Goal: Navigation & Orientation: Find specific page/section

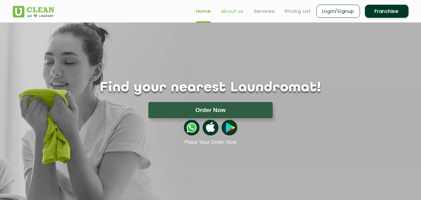
click at [227, 15] on link "About us" at bounding box center [232, 10] width 23 height 7
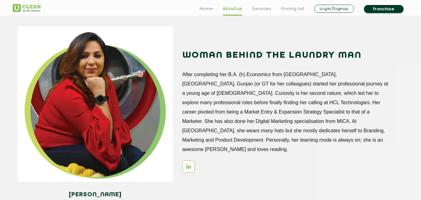
scroll to position [905, 0]
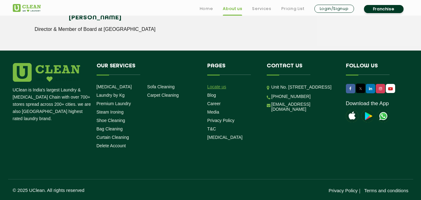
click at [221, 86] on link "Locate us" at bounding box center [216, 86] width 19 height 5
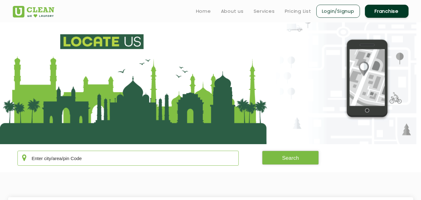
click at [155, 156] on input "text" at bounding box center [128, 158] width 222 height 15
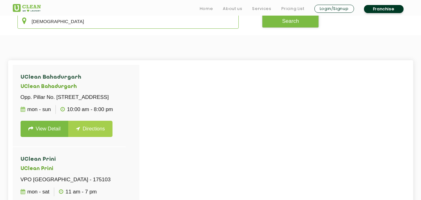
scroll to position [146, 0]
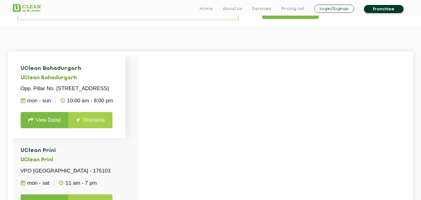
type input "[DEMOGRAPHIC_DATA]"
click at [45, 128] on link "View Detail" at bounding box center [45, 120] width 48 height 16
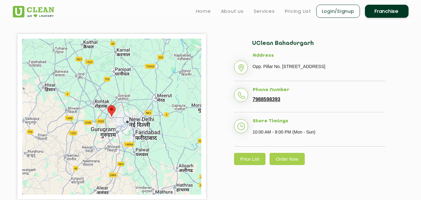
scroll to position [146, 0]
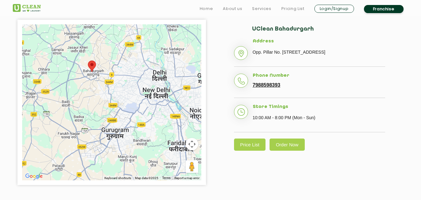
drag, startPoint x: 95, startPoint y: 87, endPoint x: 95, endPoint y: 150, distance: 62.7
click at [95, 150] on div at bounding box center [111, 102] width 179 height 156
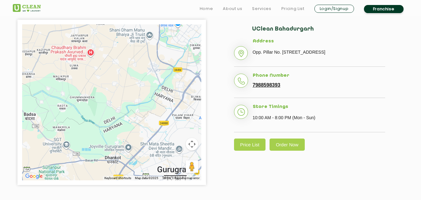
drag, startPoint x: 105, startPoint y: 68, endPoint x: 105, endPoint y: 169, distance: 101.1
click at [105, 169] on div at bounding box center [111, 102] width 179 height 156
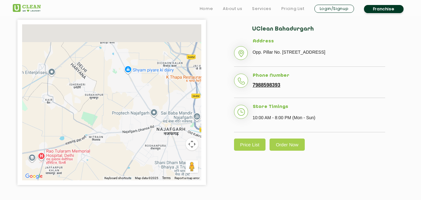
drag, startPoint x: 106, startPoint y: 169, endPoint x: 106, endPoint y: 183, distance: 14.0
click at [106, 183] on div "← Move left → Move right ↑ Move up ↓ Move down + Zoom in - Zoom out Home Jump l…" at bounding box center [111, 102] width 189 height 165
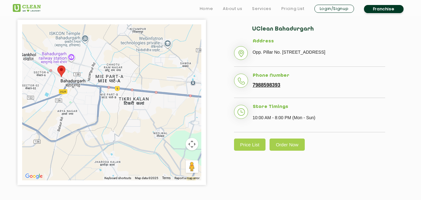
drag, startPoint x: 101, startPoint y: 31, endPoint x: 101, endPoint y: 146, distance: 115.1
click at [101, 146] on div at bounding box center [111, 102] width 179 height 156
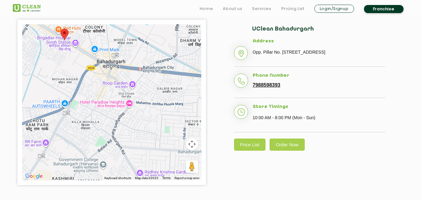
drag, startPoint x: 75, startPoint y: 61, endPoint x: 135, endPoint y: 164, distance: 119.9
click at [137, 171] on div at bounding box center [111, 102] width 179 height 156
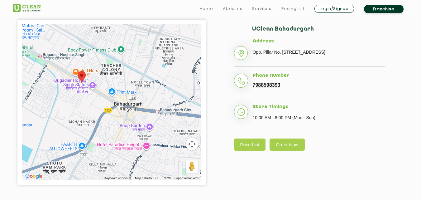
drag, startPoint x: 101, startPoint y: 102, endPoint x: 109, endPoint y: 134, distance: 33.4
click at [109, 134] on div at bounding box center [111, 102] width 179 height 156
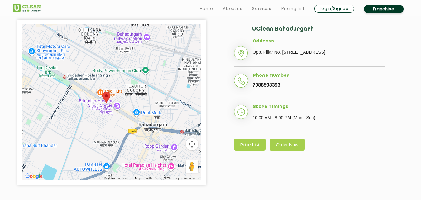
drag, startPoint x: 65, startPoint y: 102, endPoint x: 91, endPoint y: 123, distance: 33.3
click at [91, 123] on div at bounding box center [111, 102] width 179 height 156
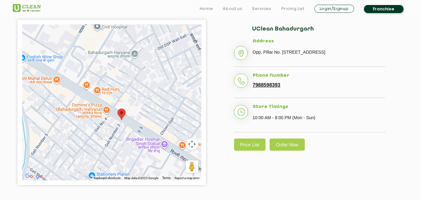
drag, startPoint x: 109, startPoint y: 126, endPoint x: 136, endPoint y: 138, distance: 29.0
click at [136, 138] on div at bounding box center [111, 102] width 179 height 156
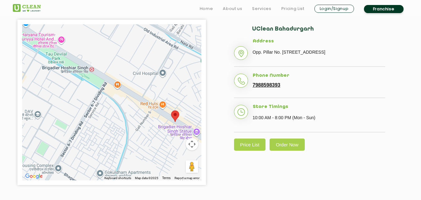
drag, startPoint x: 93, startPoint y: 120, endPoint x: 91, endPoint y: 87, distance: 32.8
click at [92, 87] on div at bounding box center [111, 102] width 179 height 156
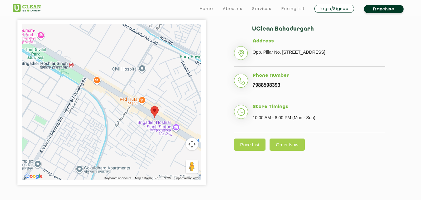
drag, startPoint x: 78, startPoint y: 87, endPoint x: 70, endPoint y: 89, distance: 8.6
click at [70, 89] on div at bounding box center [111, 102] width 179 height 156
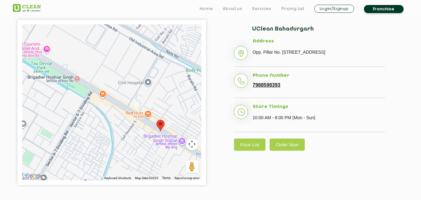
drag, startPoint x: 69, startPoint y: 92, endPoint x: 75, endPoint y: 106, distance: 15.5
click at [75, 106] on div at bounding box center [111, 102] width 179 height 156
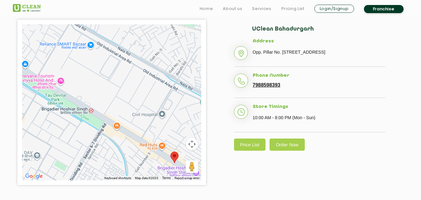
drag, startPoint x: 81, startPoint y: 73, endPoint x: 95, endPoint y: 105, distance: 35.6
click at [95, 105] on div at bounding box center [111, 102] width 179 height 156
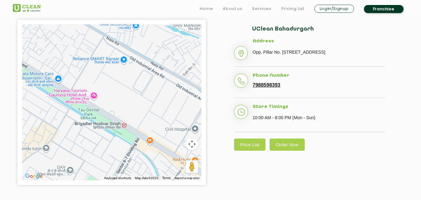
drag, startPoint x: 91, startPoint y: 74, endPoint x: 125, endPoint y: 88, distance: 37.0
click at [125, 88] on div at bounding box center [111, 102] width 179 height 156
